Goal: Information Seeking & Learning: Stay updated

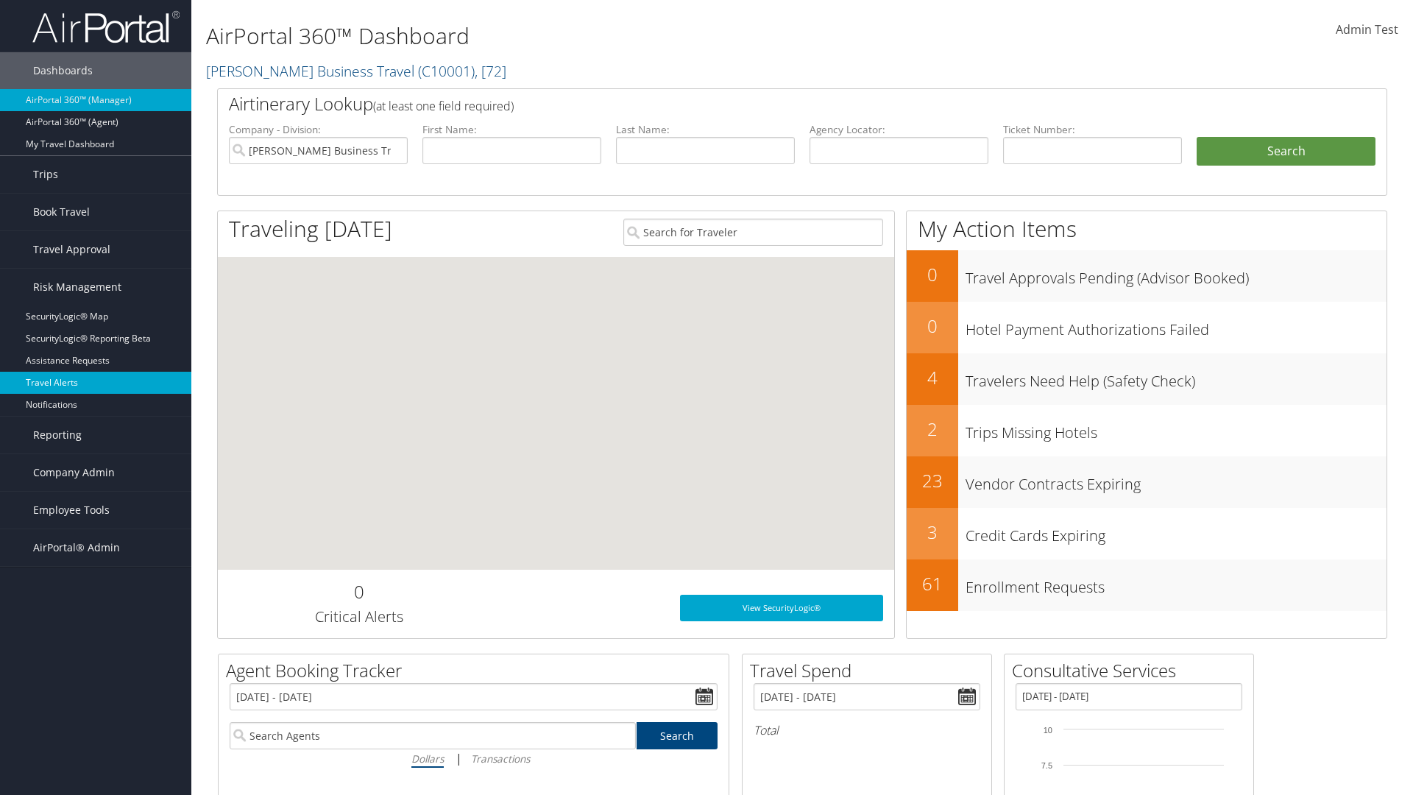
click at [96, 383] on link "Travel Alerts" at bounding box center [95, 383] width 191 height 22
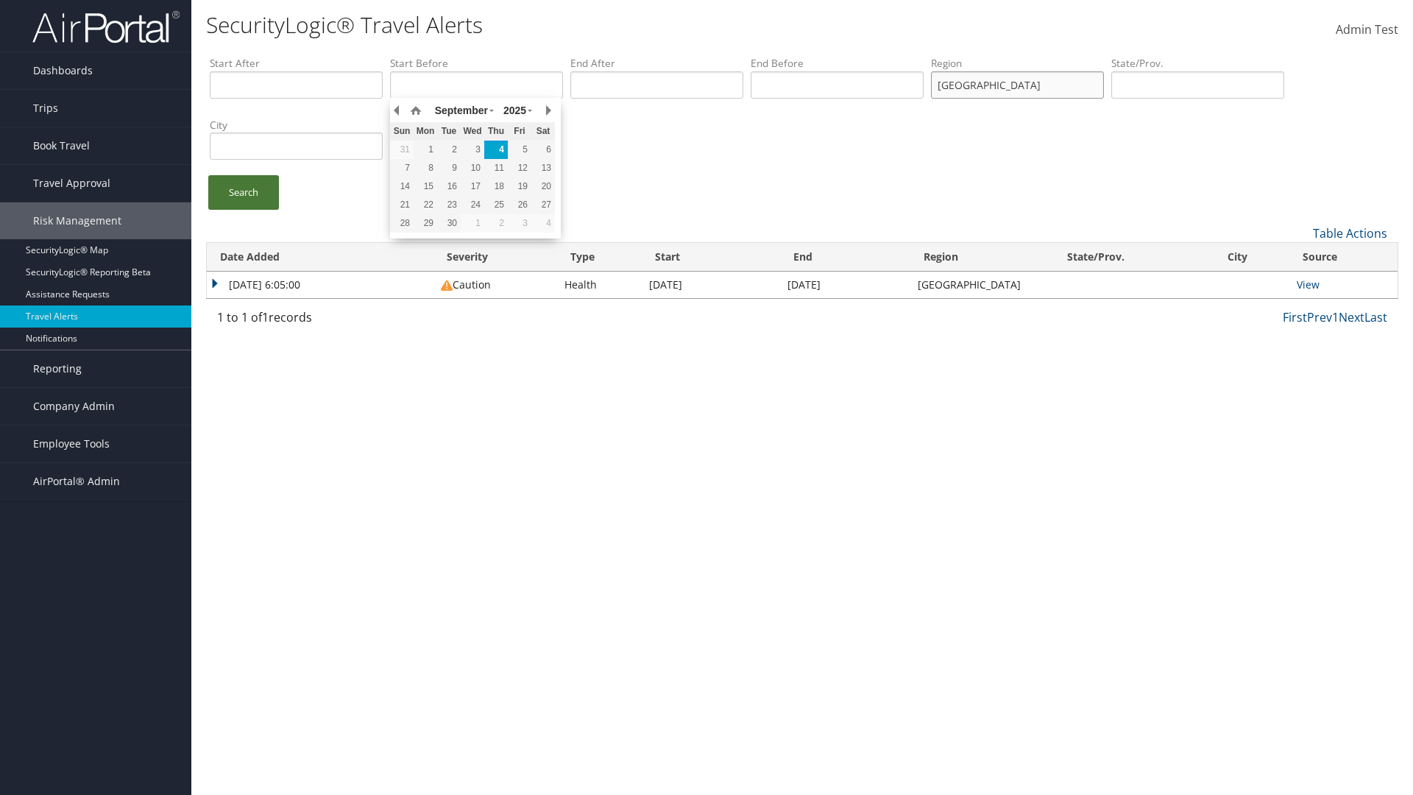
type input "united states"
click at [244, 192] on link "Search" at bounding box center [243, 192] width 71 height 35
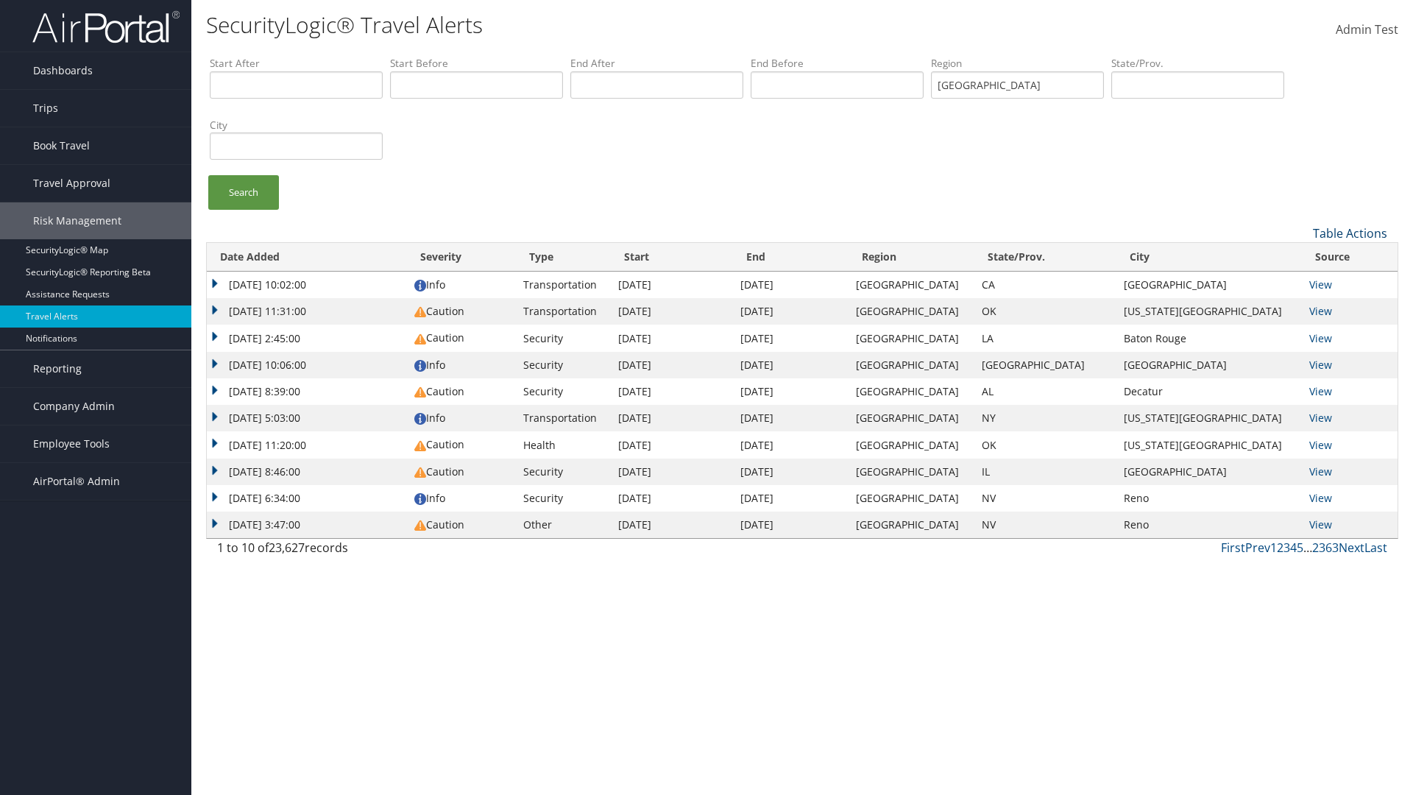
click at [1350, 233] on link "Table Actions" at bounding box center [1350, 233] width 74 height 16
click at [1300, 280] on link "Column Visibility" at bounding box center [1301, 281] width 194 height 25
click at [1300, 257] on link "Date Added" at bounding box center [1301, 257] width 194 height 25
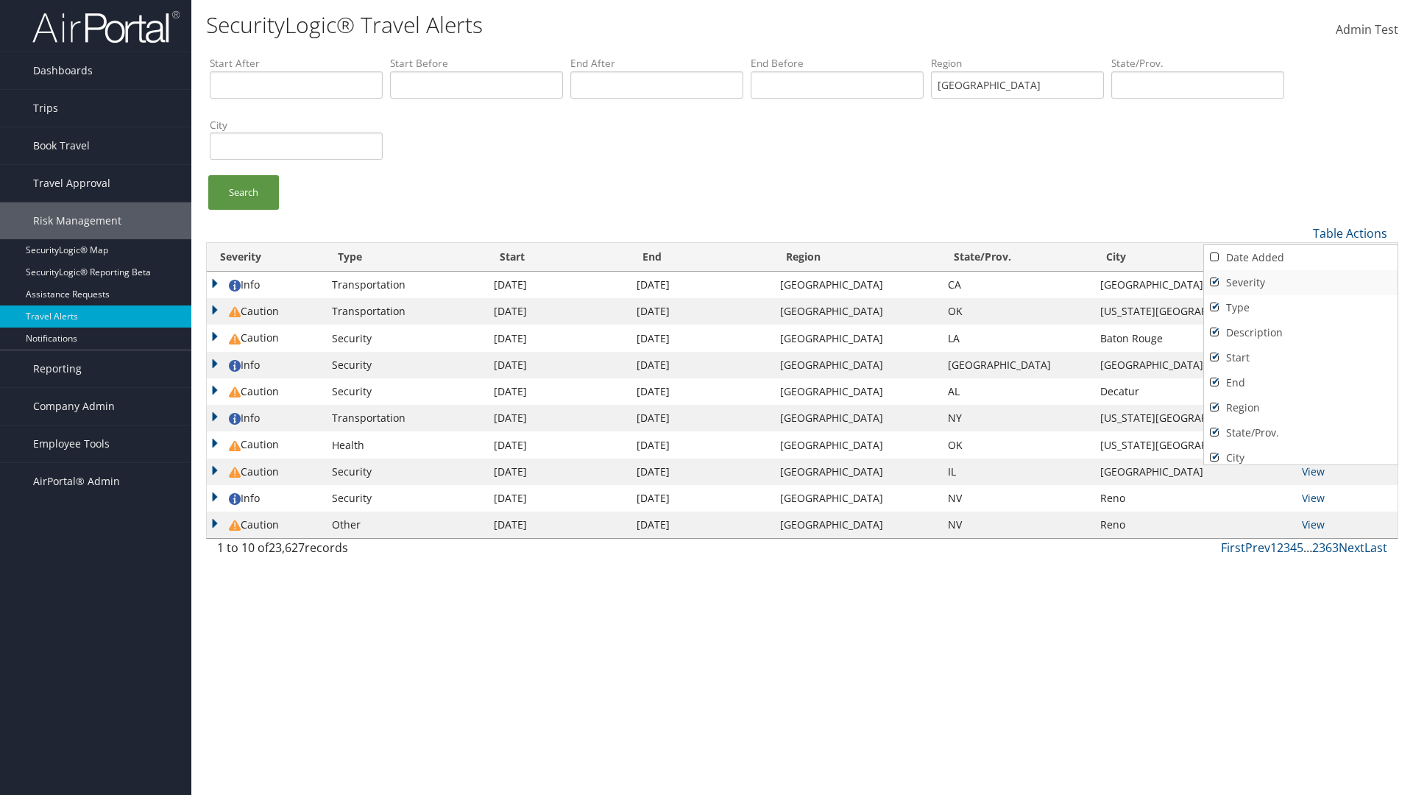
click at [1300, 282] on link "Severity" at bounding box center [1301, 282] width 194 height 25
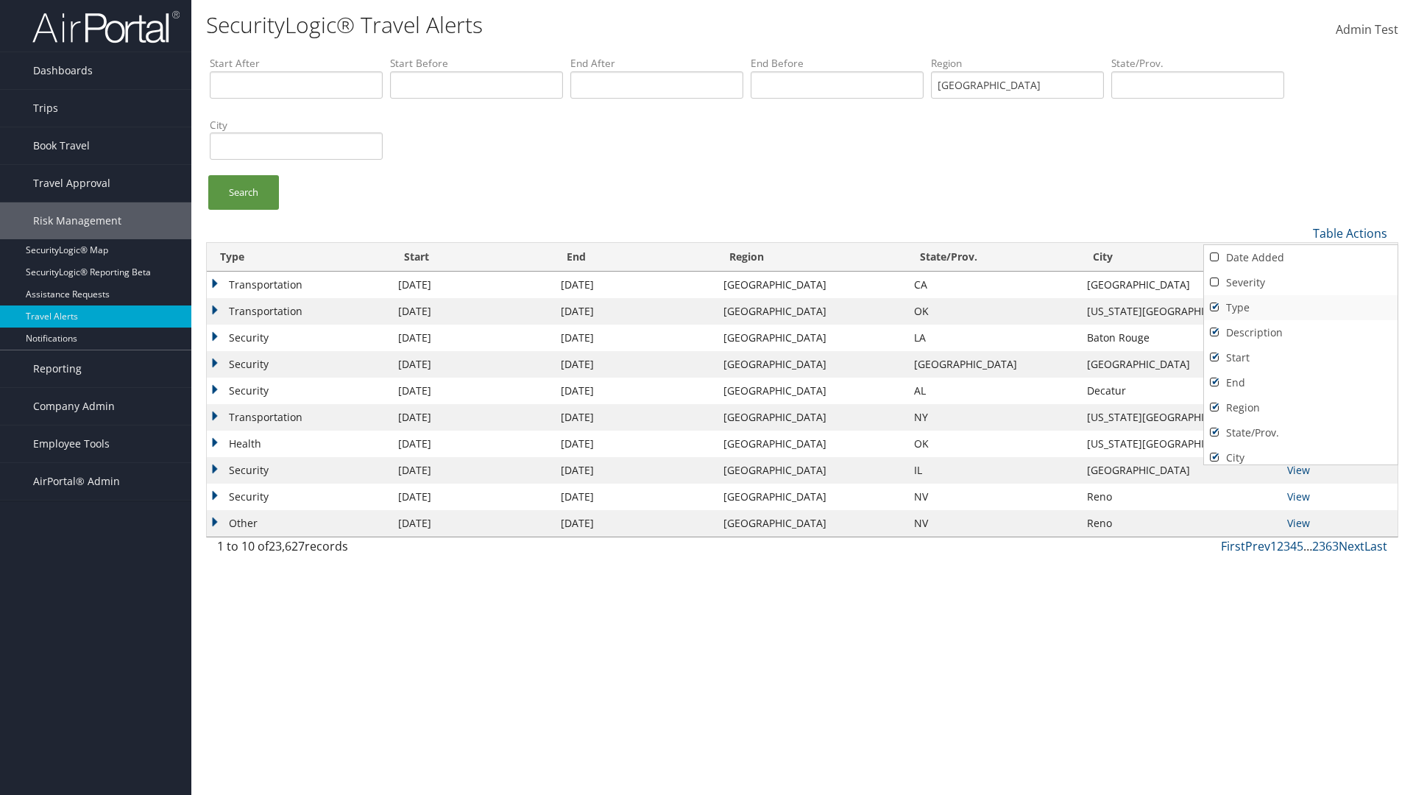
click at [1300, 307] on link "Type" at bounding box center [1301, 307] width 194 height 25
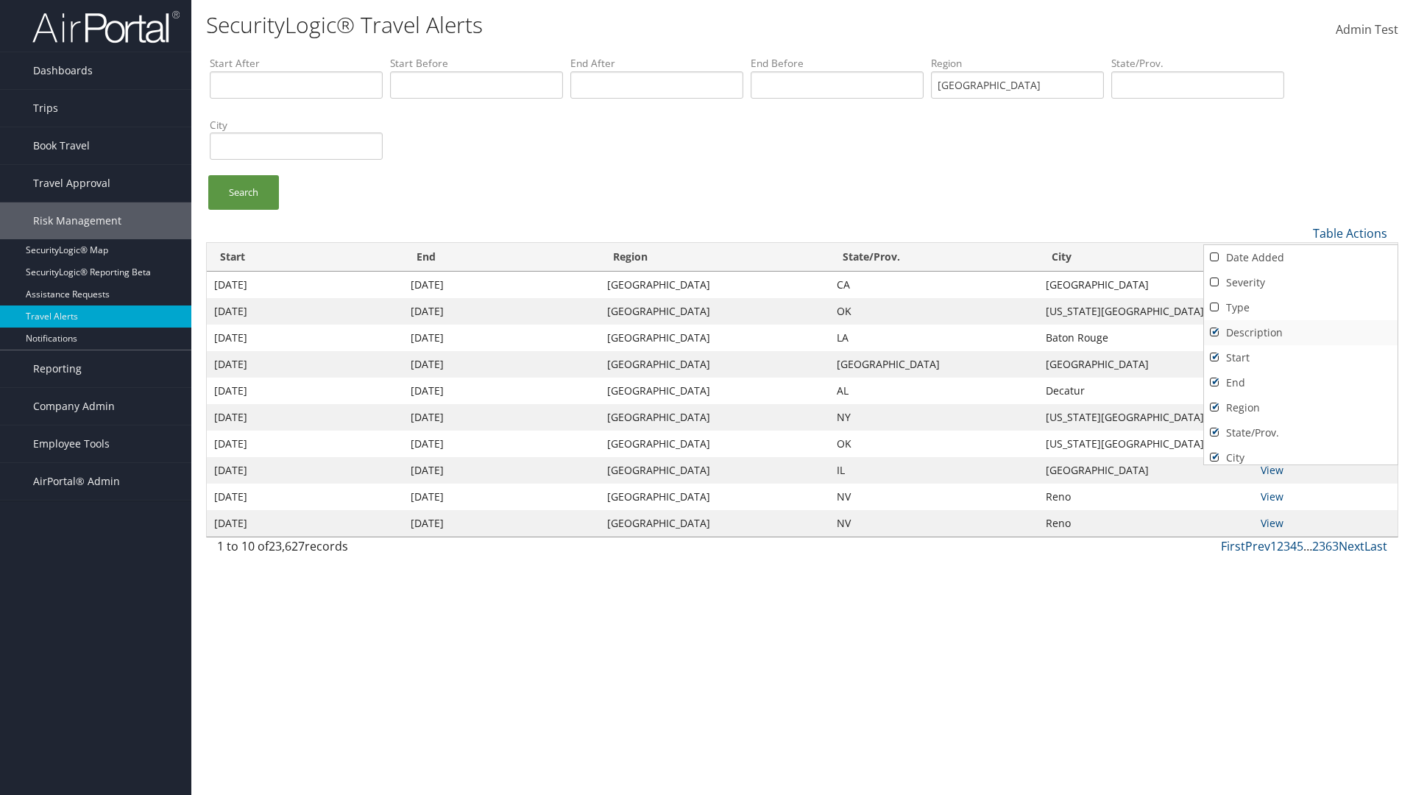
click at [1300, 332] on link "Description" at bounding box center [1301, 332] width 194 height 25
click at [1300, 357] on link "Start" at bounding box center [1301, 357] width 194 height 25
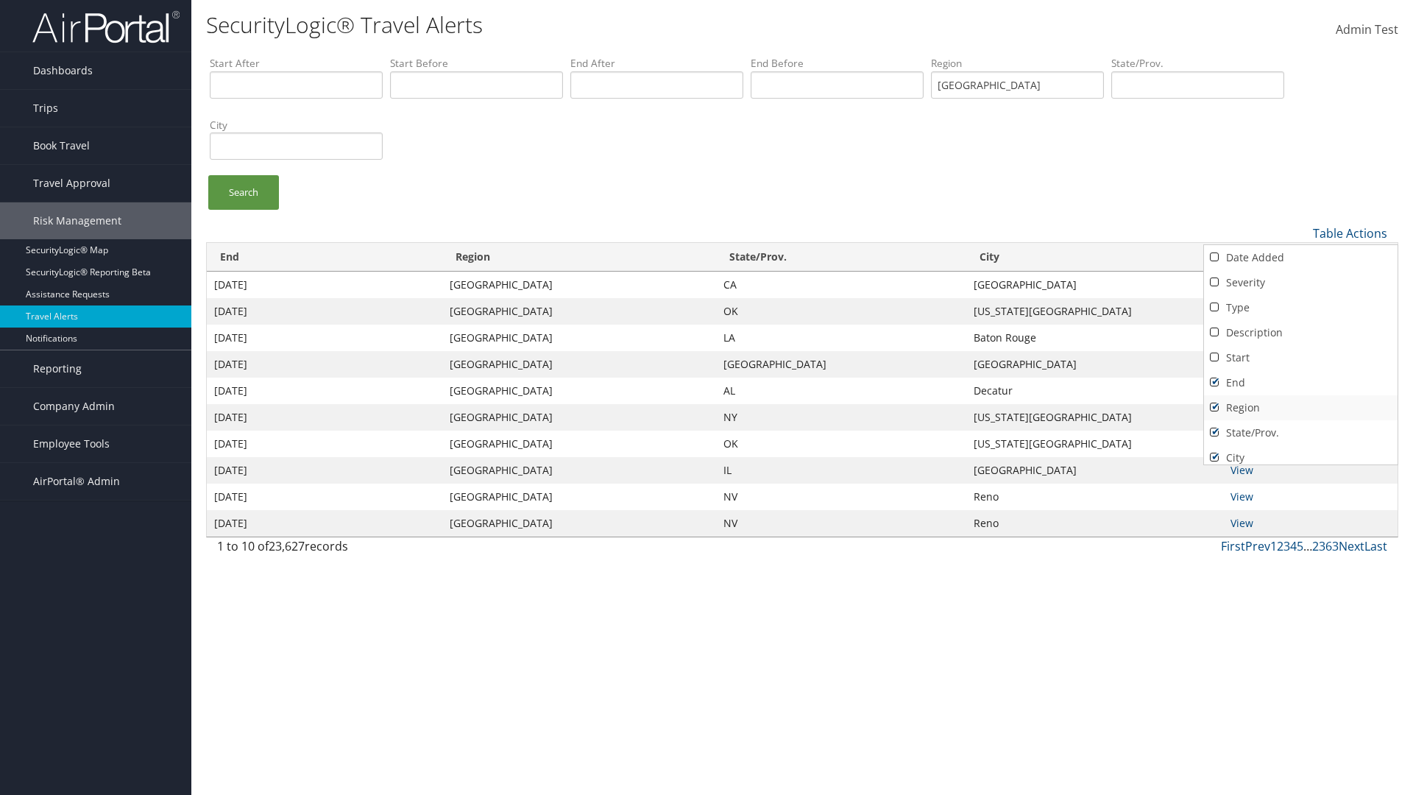
click at [1300, 382] on link "End" at bounding box center [1301, 382] width 194 height 25
click at [1300, 407] on link "Region" at bounding box center [1301, 407] width 194 height 25
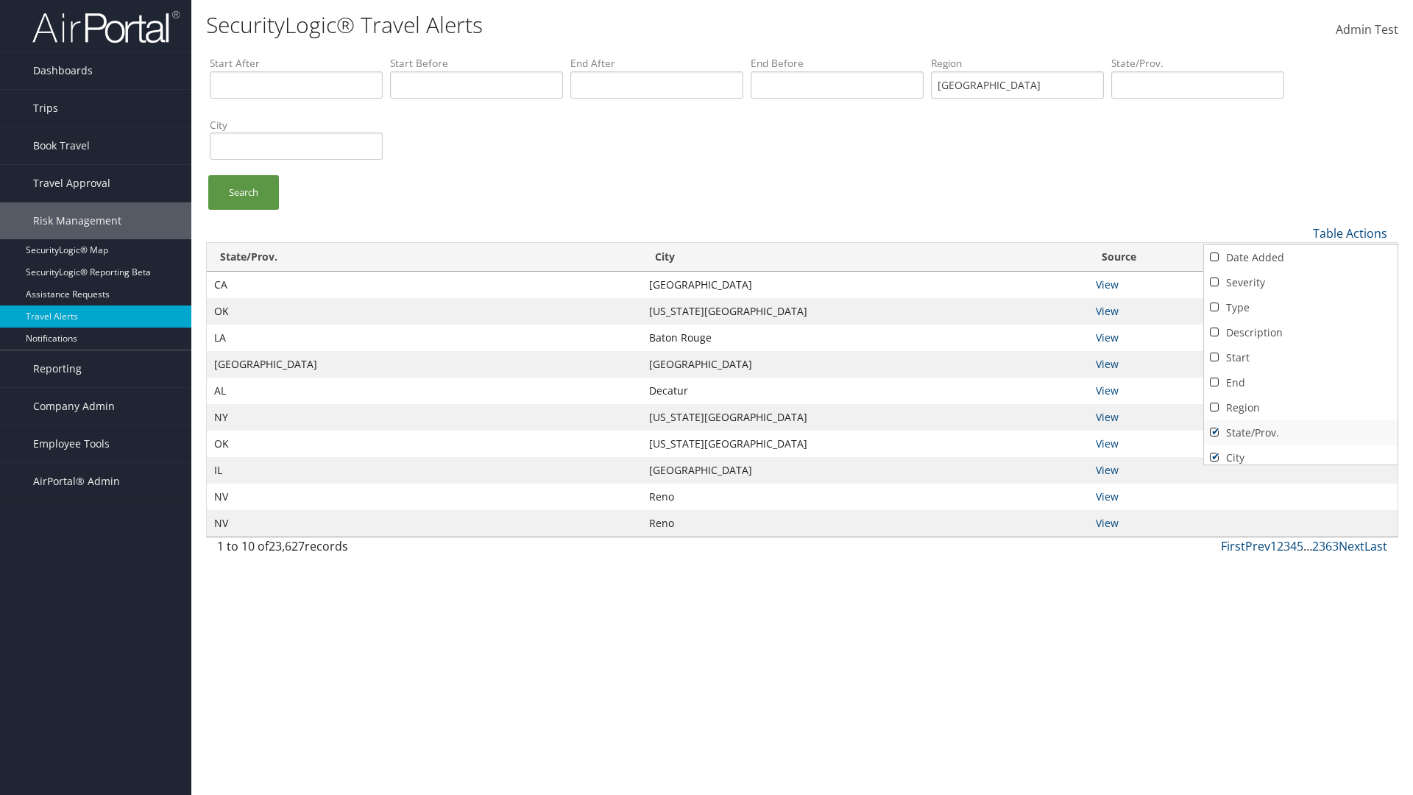
click at [1300, 432] on link "State/Prov." at bounding box center [1301, 432] width 194 height 25
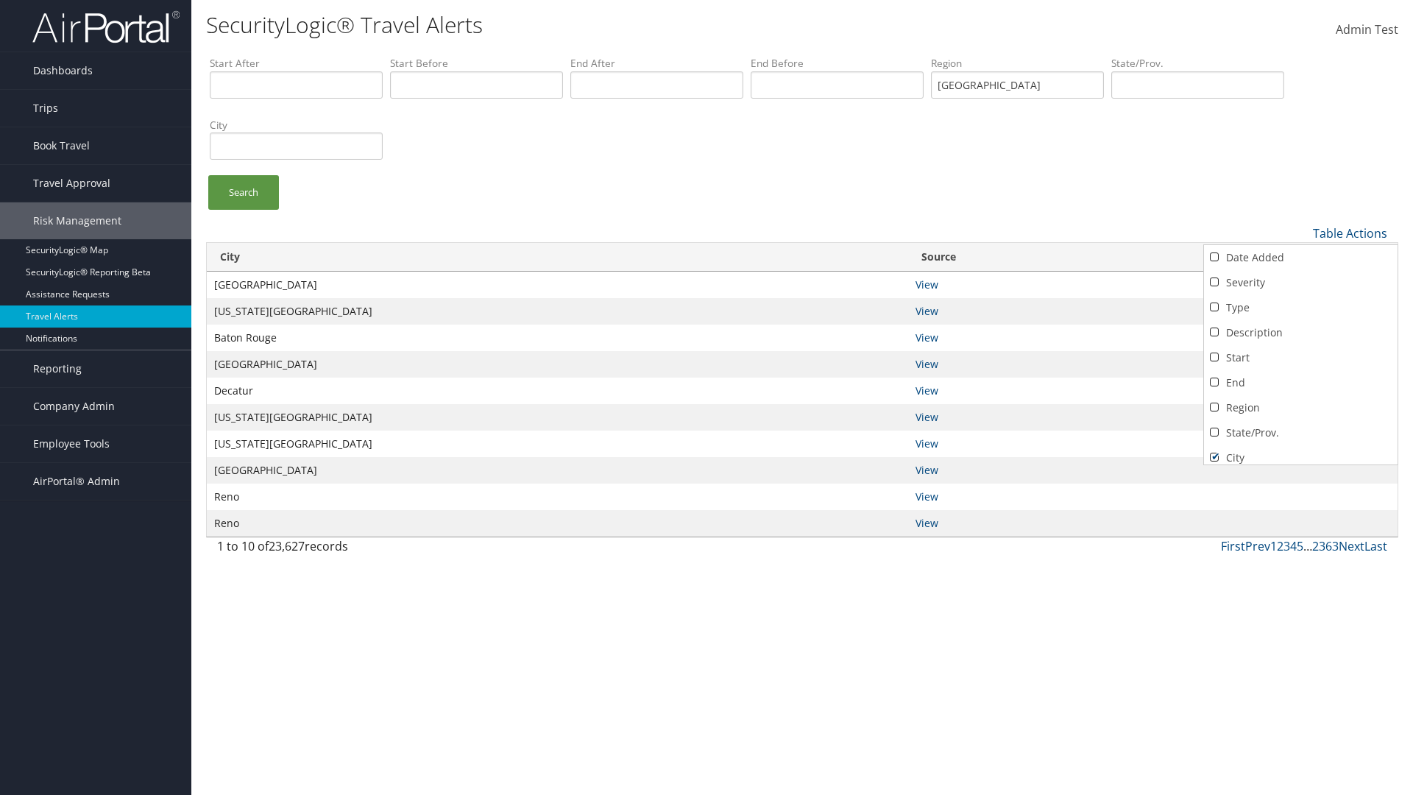
click at [1300, 451] on link "City" at bounding box center [1301, 457] width 194 height 25
click at [1300, 464] on link "Source" at bounding box center [1301, 476] width 194 height 25
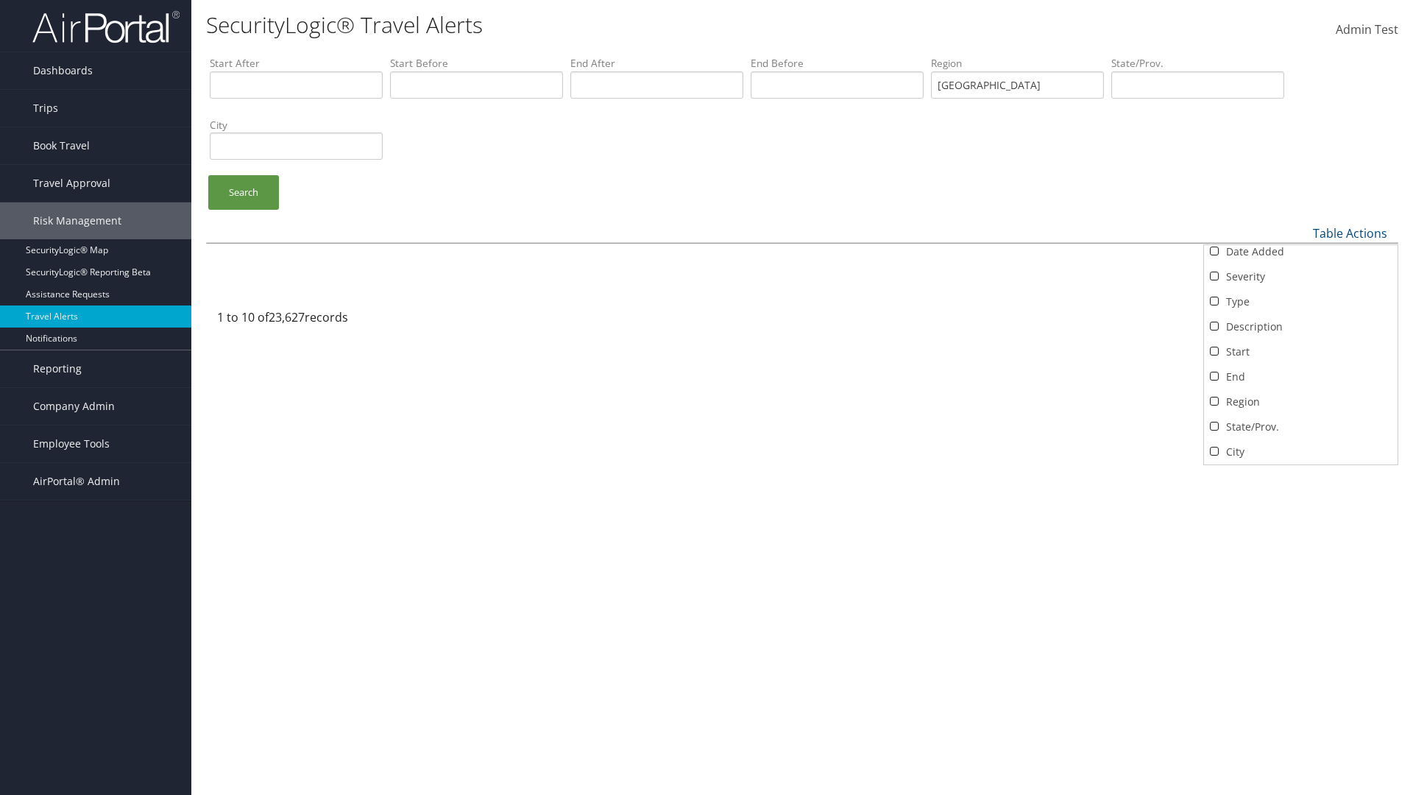
scroll to position [31, 0]
click at [706, 397] on div at bounding box center [706, 397] width 1413 height 795
click at [1350, 233] on link "Table Actions" at bounding box center [1350, 233] width 74 height 16
